Goal: Task Accomplishment & Management: Manage account settings

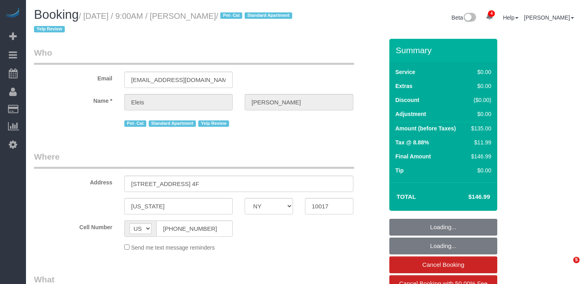
select select "NY"
click at [265, 88] on sui-booking-customer "Email [EMAIL_ADDRESS][DOMAIN_NAME] Name * [PERSON_NAME] Pet- Cat Standard Apart…" at bounding box center [209, 88] width 350 height 82
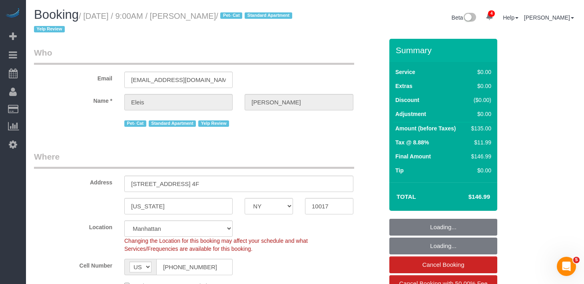
select select "string:stripe-card_1CIGaX4VGloSiKo7kwmxmGzp"
select select "number:58"
select select "number:75"
select select "number:14"
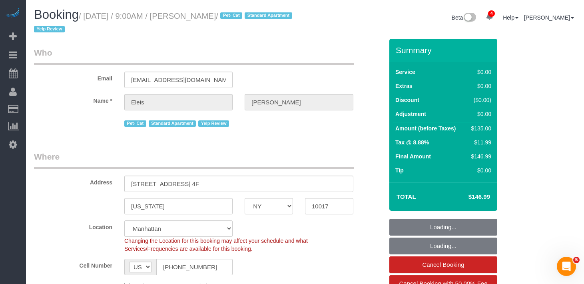
select select "number:5"
select select "number:21"
select select "1"
select select "spot1"
select select "object:1354"
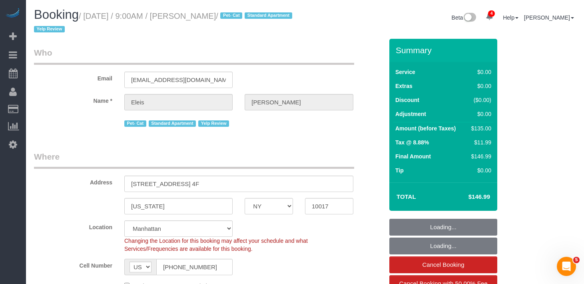
select select "1"
drag, startPoint x: 240, startPoint y: 18, endPoint x: 90, endPoint y: 12, distance: 149.7
click at [90, 12] on small "/ [DATE] / 9:00AM / [PERSON_NAME] / Pet- Cat Standard Apartment Yelp Review" at bounding box center [164, 23] width 261 height 22
copy small "[DATE] / 9:00AM / [PERSON_NAME]"
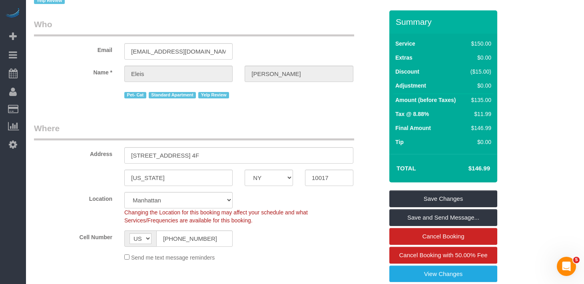
scroll to position [35, 0]
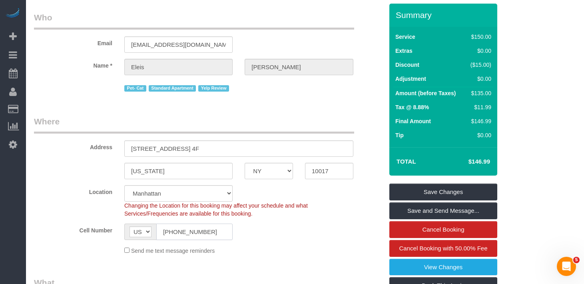
click at [193, 237] on input "[PHONE_NUMBER]" at bounding box center [194, 232] width 76 height 16
click at [326, 118] on legend "Where" at bounding box center [194, 125] width 320 height 18
